Goal: Information Seeking & Learning: Compare options

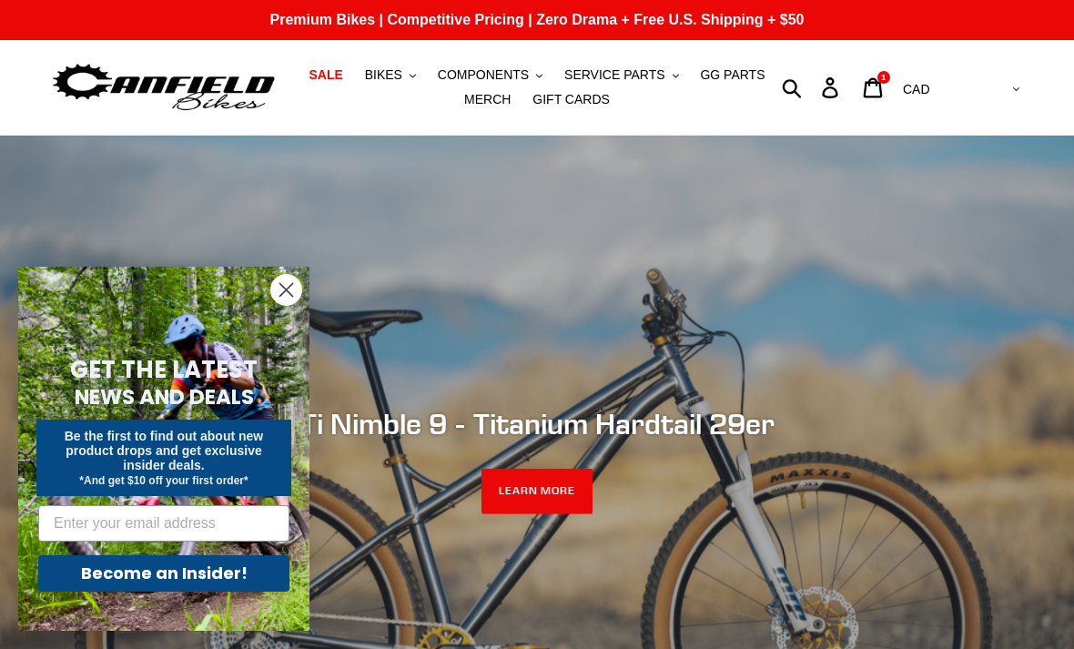
click at [272, 292] on circle "Close dialog" at bounding box center [286, 290] width 30 height 30
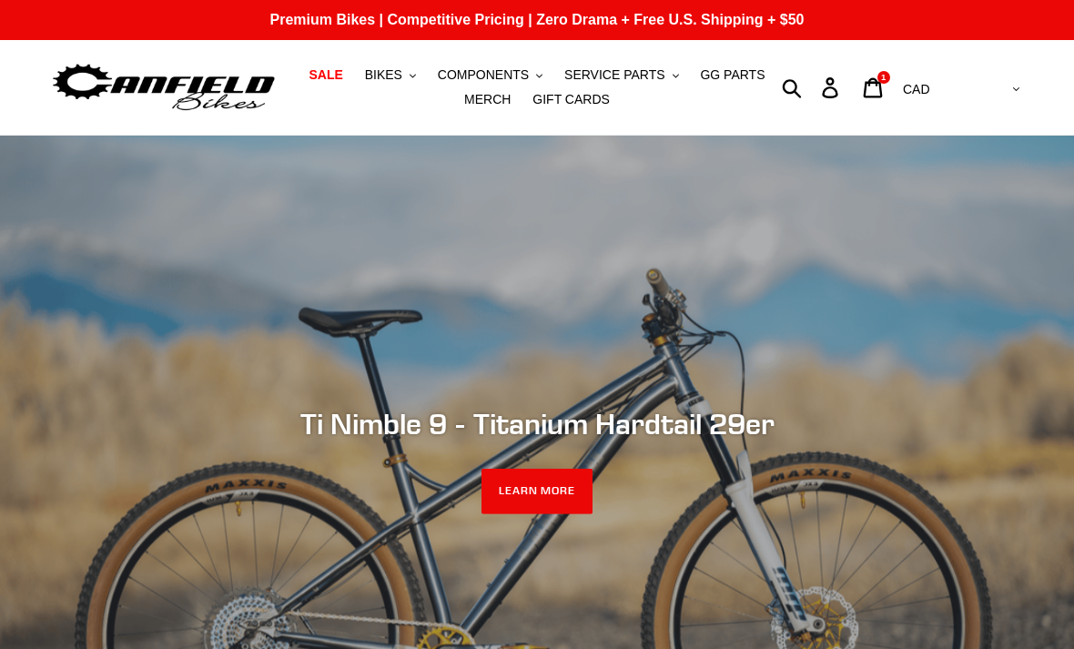
click at [414, 79] on button "BIKES .cls-1{fill:#231f20}" at bounding box center [390, 75] width 69 height 25
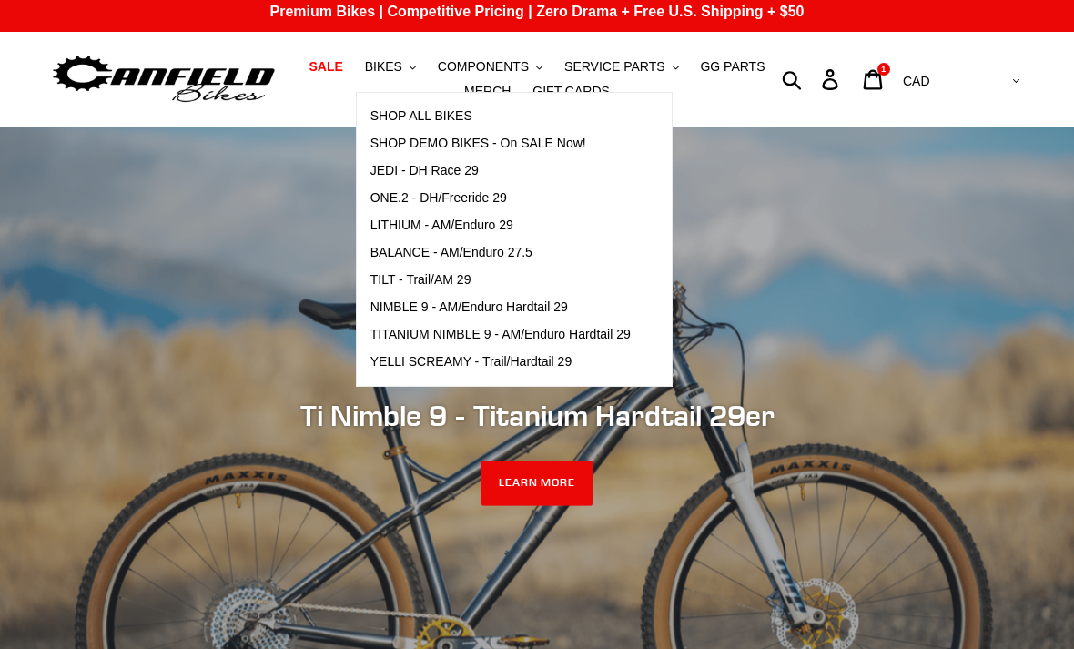
scroll to position [8, 0]
click at [509, 262] on link "BALANCE - AM/Enduro 27.5" at bounding box center [501, 252] width 288 height 27
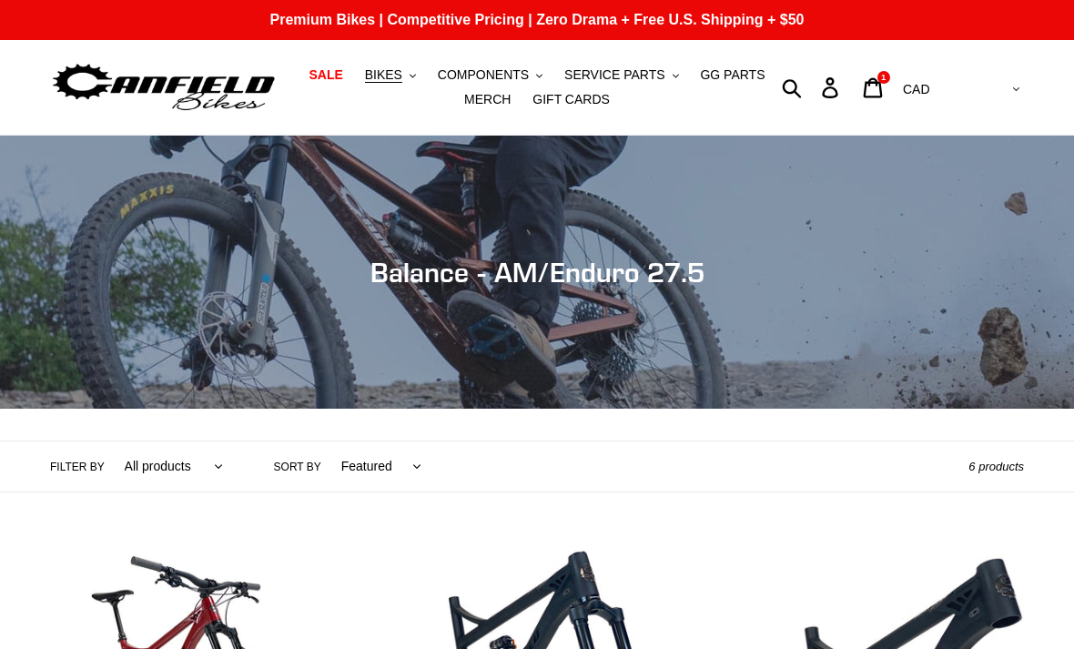
click at [402, 71] on span "BIKES" at bounding box center [383, 74] width 37 height 15
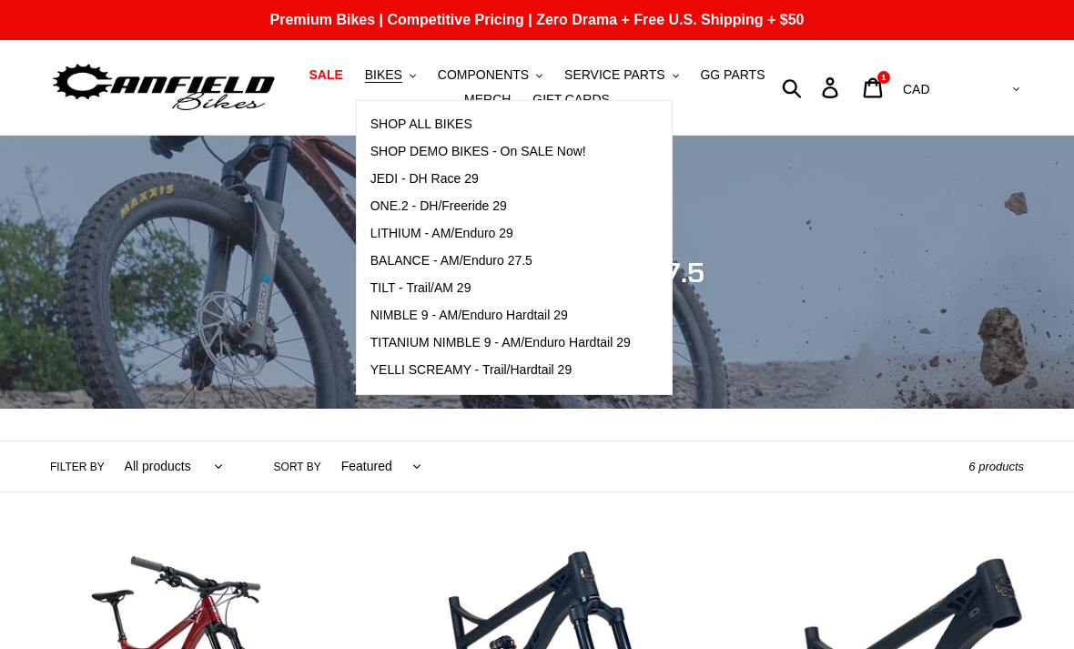
click at [466, 290] on span "TILT - Trail/AM 29" at bounding box center [421, 287] width 101 height 15
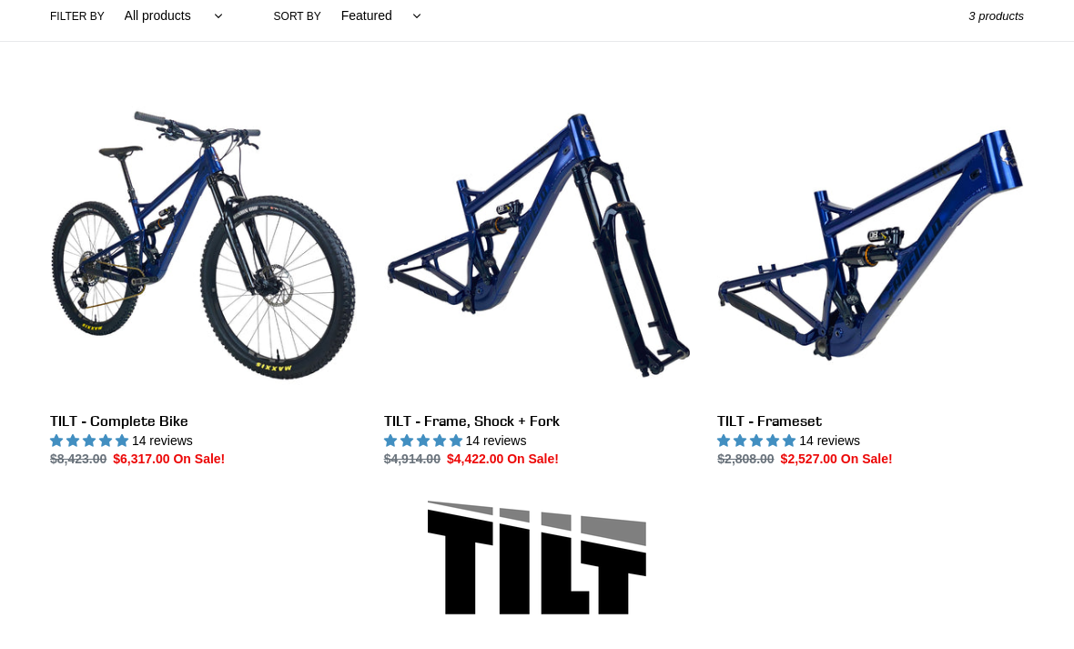
scroll to position [451, 0]
click at [594, 232] on link "TILT - Frame, Shock + Fork" at bounding box center [537, 280] width 307 height 377
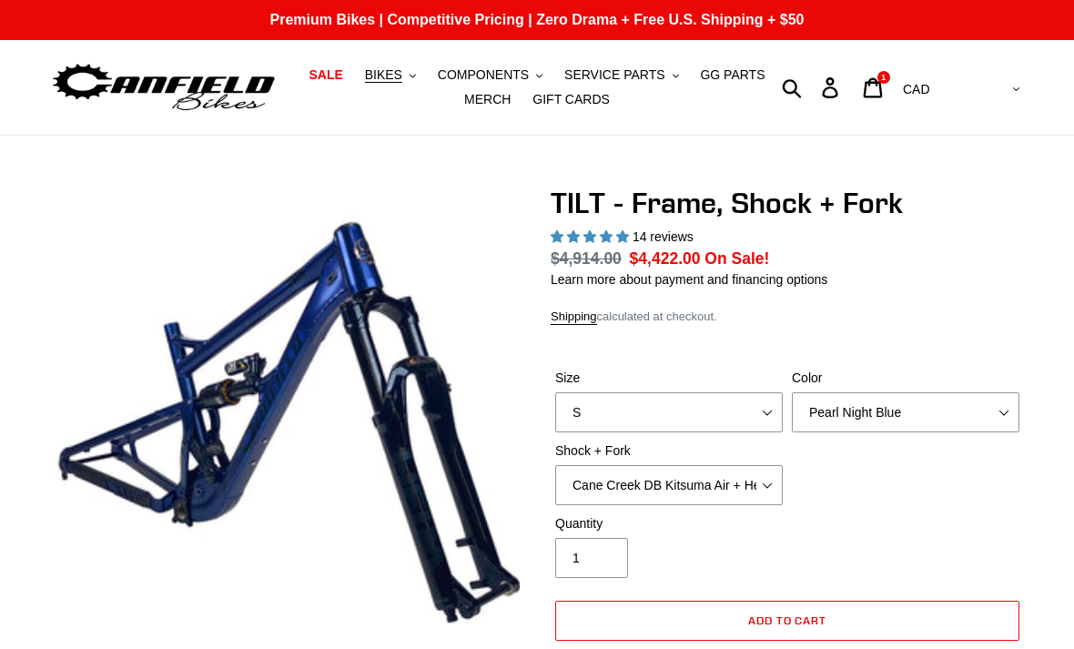
select select "highest-rating"
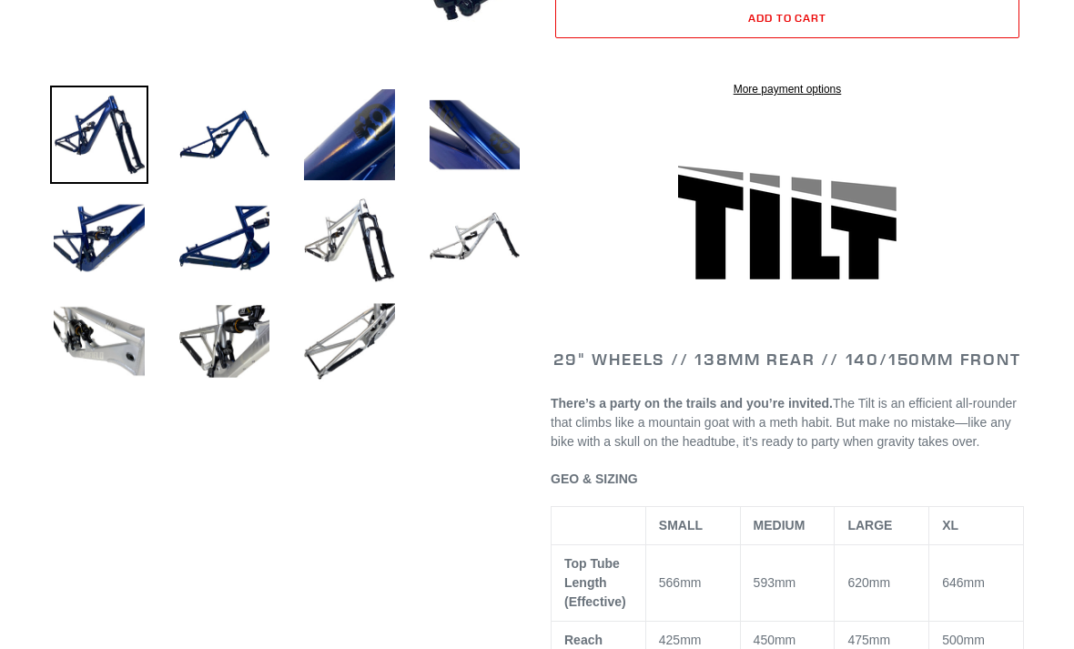
scroll to position [600, 0]
